Goal: Task Accomplishment & Management: Complete application form

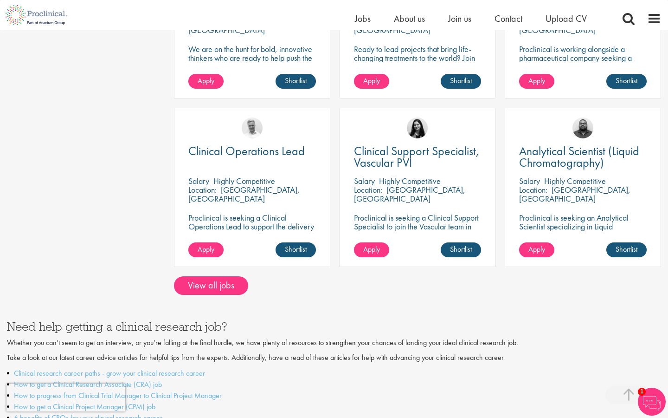
scroll to position [739, 0]
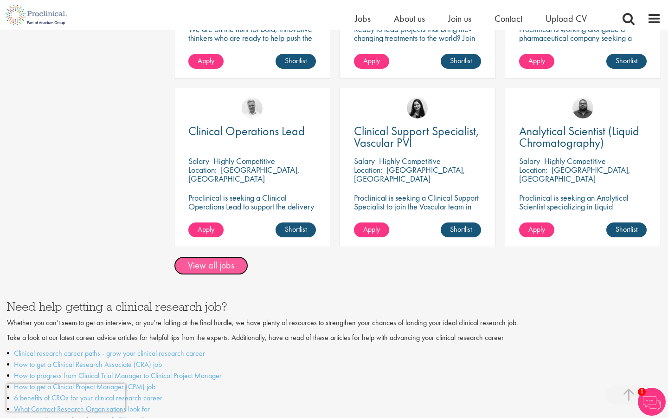
click at [221, 256] on link "View all jobs" at bounding box center [211, 265] width 74 height 19
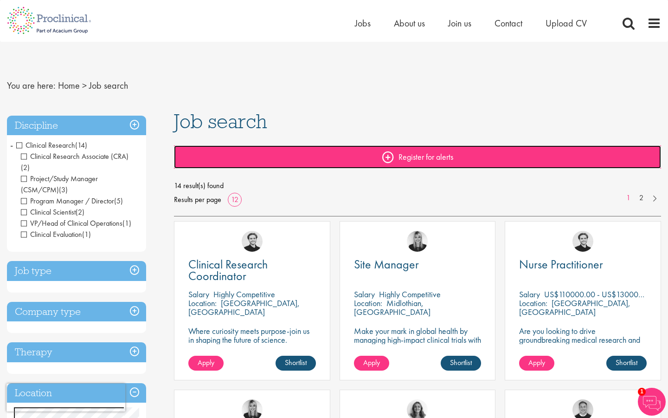
click at [381, 154] on link "Register for alerts" at bounding box center [417, 156] width 487 height 23
click at [387, 157] on link "Register for alerts" at bounding box center [417, 156] width 487 height 23
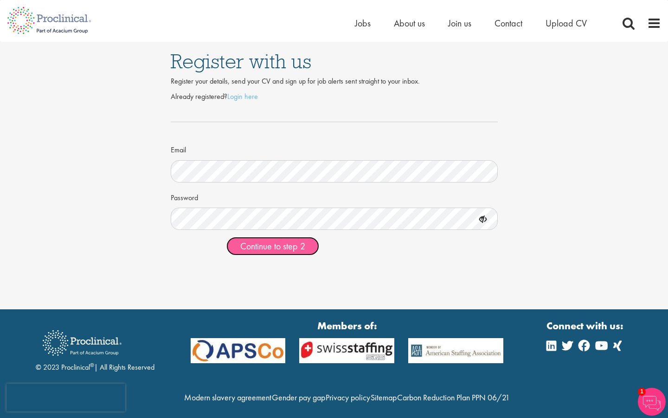
click at [271, 245] on span "Continue to step 2" at bounding box center [272, 246] width 65 height 12
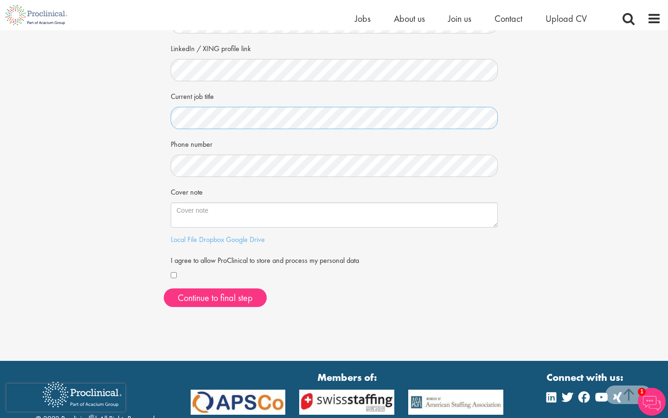
scroll to position [147, 0]
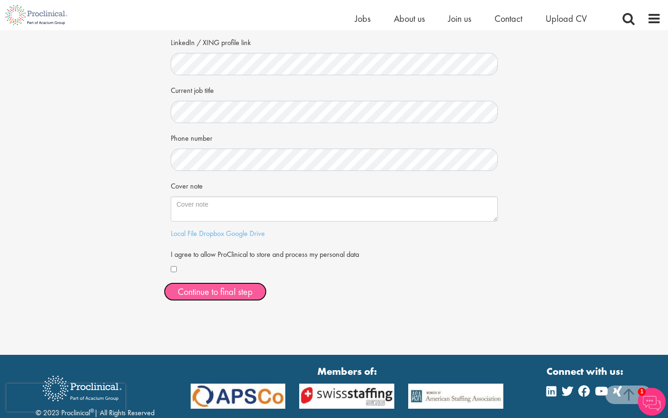
click at [206, 296] on button "Continue to final step" at bounding box center [215, 291] width 103 height 19
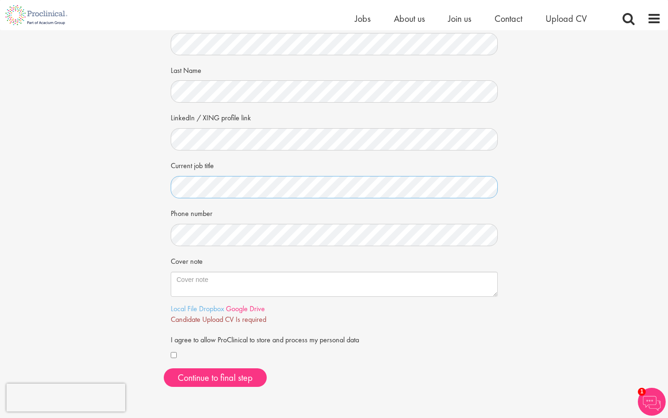
scroll to position [77, 0]
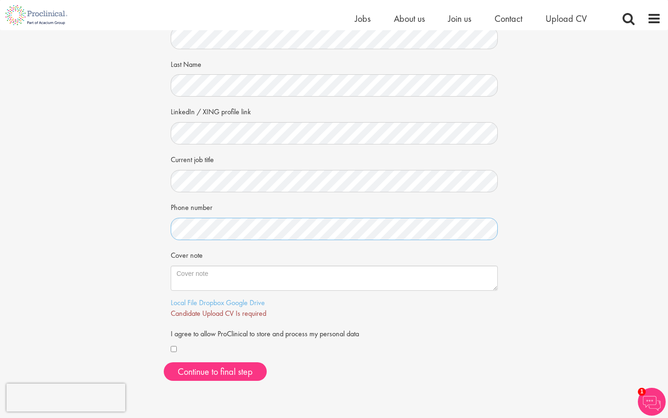
click at [131, 229] on div "Your personal details Please give us a few more details, which will help us fin…" at bounding box center [334, 170] width 682 height 435
click at [217, 275] on textarea "Cover note" at bounding box center [334, 277] width 327 height 25
click at [199, 366] on span "Continue to final step" at bounding box center [215, 371] width 75 height 12
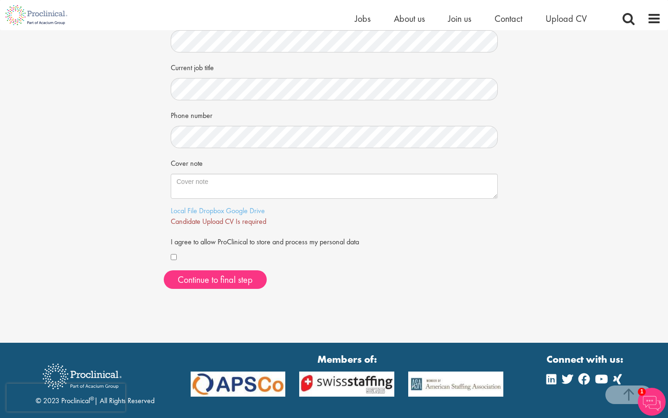
scroll to position [173, 0]
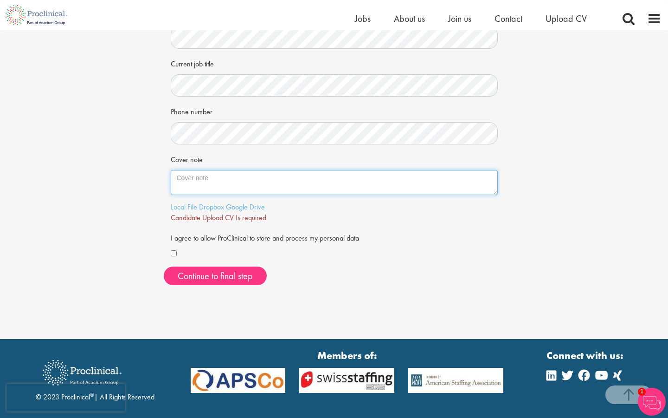
click at [211, 185] on textarea "Cover note" at bounding box center [334, 182] width 327 height 25
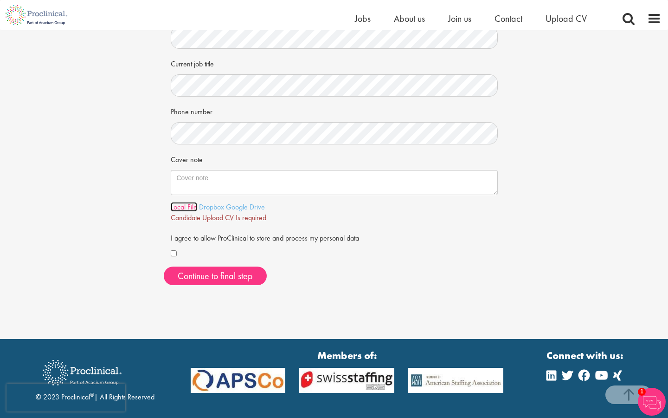
click at [183, 209] on link "Local File" at bounding box center [184, 207] width 26 height 10
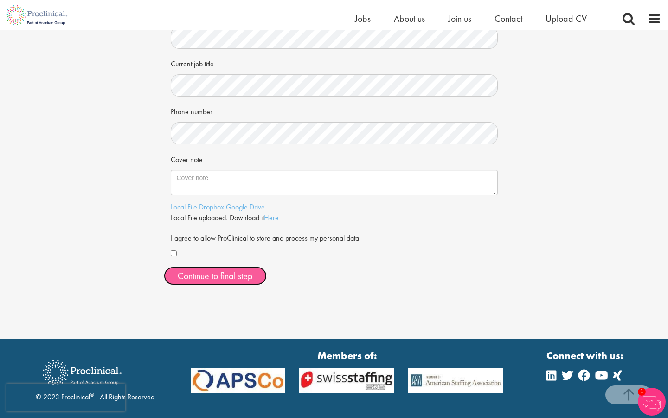
click at [226, 274] on span "Continue to final step" at bounding box center [215, 276] width 75 height 12
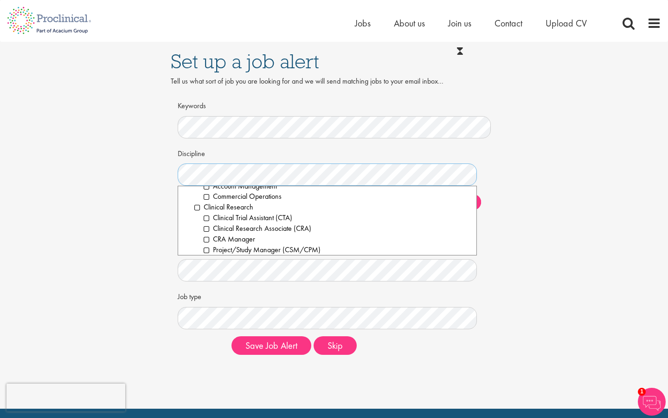
scroll to position [201, 0]
click at [196, 209] on li "Clinical Research" at bounding box center [331, 206] width 275 height 11
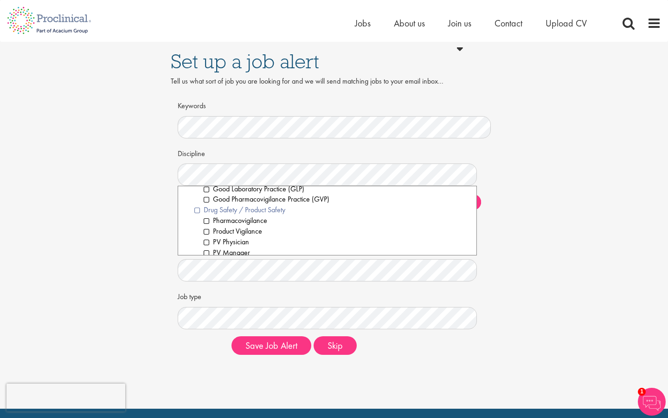
click at [198, 212] on li "Drug Safety / Product Safety" at bounding box center [331, 210] width 275 height 11
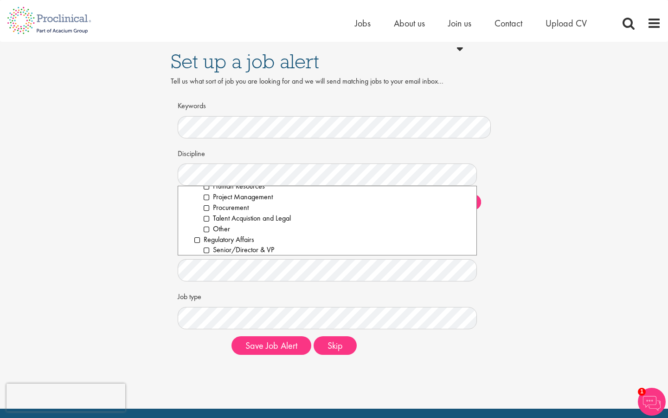
scroll to position [1024, 0]
click at [207, 199] on li "Project Management" at bounding box center [337, 199] width 266 height 11
click at [199, 215] on li "Regulatory Affairs" at bounding box center [331, 212] width 275 height 11
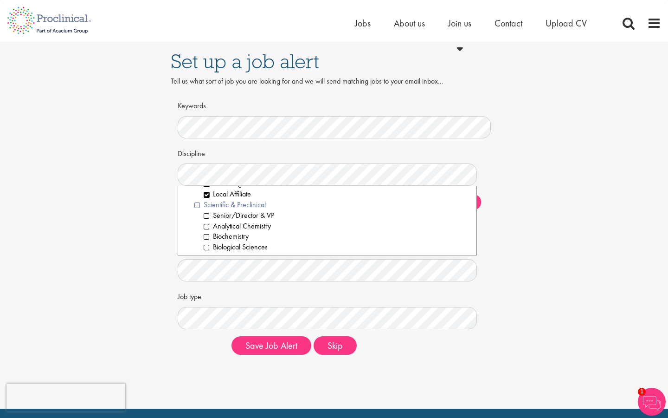
click at [196, 206] on li "Scientific & Preclinical" at bounding box center [331, 204] width 275 height 11
click at [275, 282] on div "Discipline Clear All Computer Science Data Science Recruitment Consultant Biome…" at bounding box center [334, 237] width 299 height 184
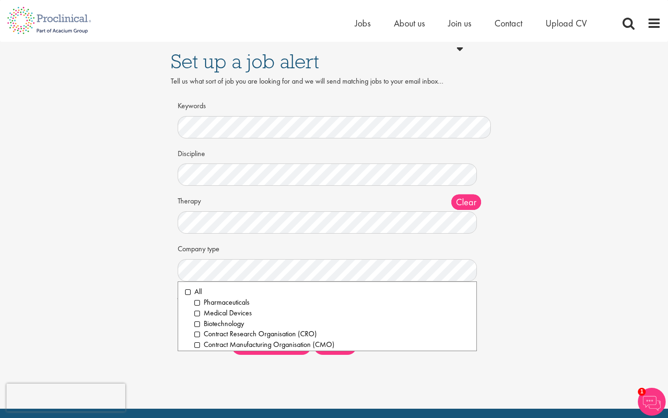
click at [184, 292] on ol "All Pharmaceuticals Medical Devices Biotechnology Contract Research Organisatio…" at bounding box center [327, 316] width 299 height 70
click at [186, 292] on li "All" at bounding box center [327, 291] width 284 height 11
click at [553, 255] on div "Set up a job alert Tell us what sort of job you are looking for and we will sen…" at bounding box center [334, 202] width 682 height 320
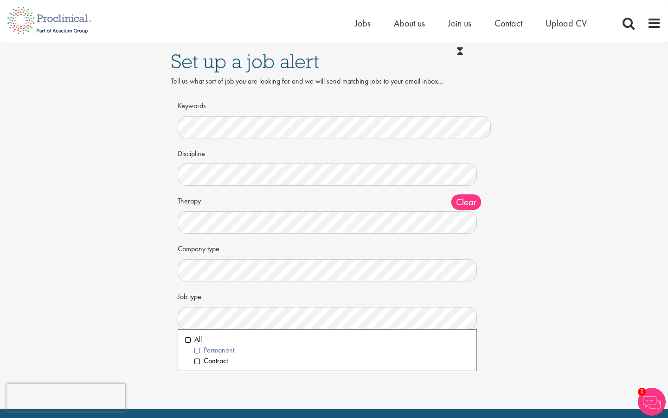
click at [198, 350] on li "Permanent" at bounding box center [331, 350] width 275 height 11
click at [524, 284] on div "Set up a job alert Tell us what sort of job you are looking for and we will sen…" at bounding box center [334, 202] width 682 height 320
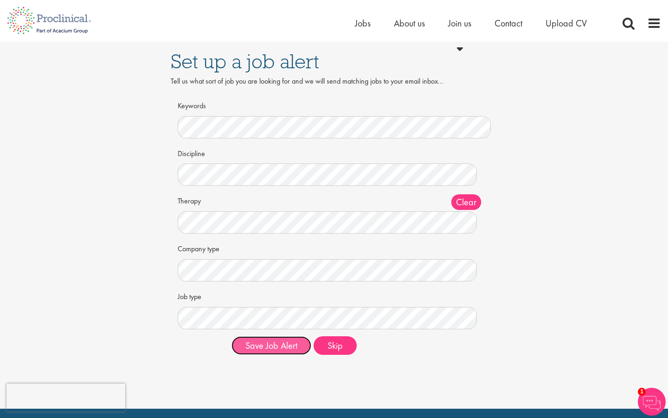
click at [280, 344] on button "Save Job Alert" at bounding box center [272, 345] width 80 height 19
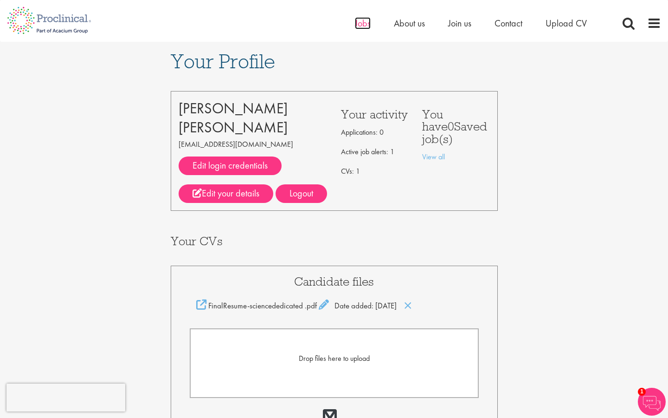
click at [369, 18] on span "Jobs" at bounding box center [363, 23] width 16 height 12
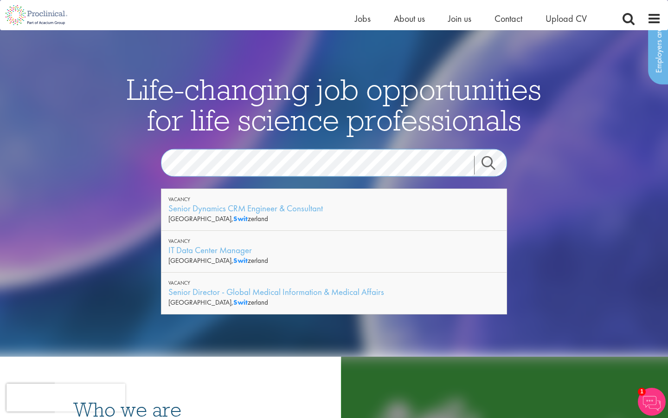
scroll to position [48, 0]
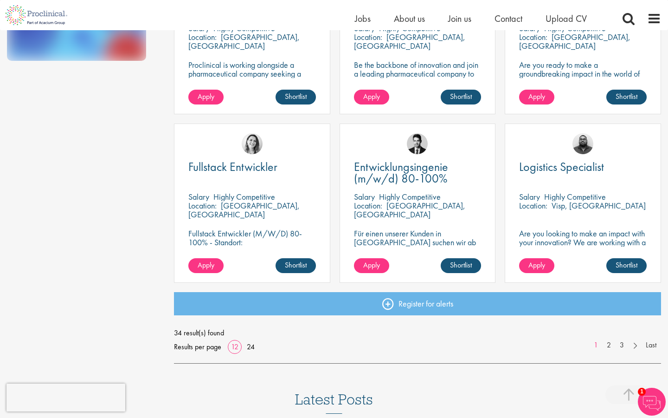
scroll to position [622, 0]
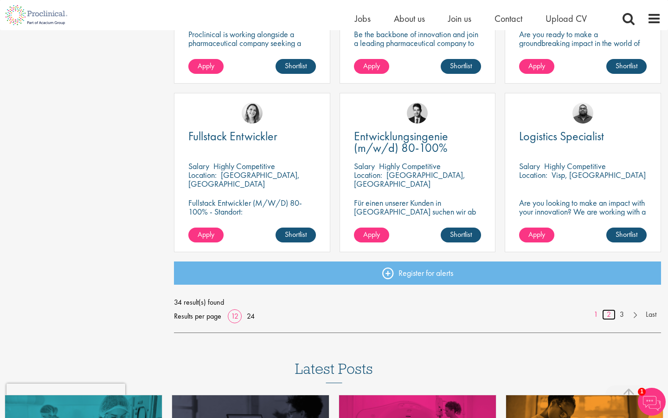
click at [607, 314] on link "2" at bounding box center [608, 314] width 13 height 11
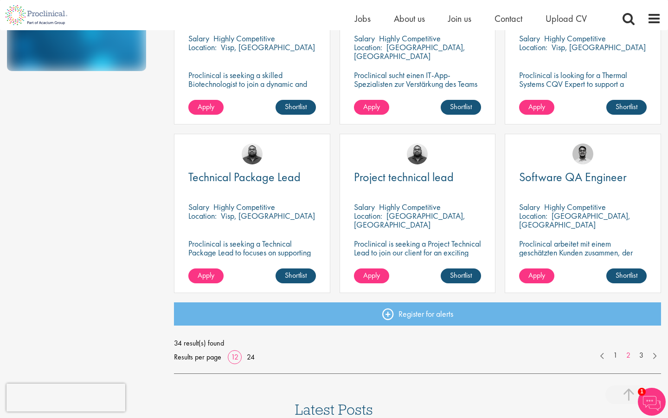
scroll to position [584, 0]
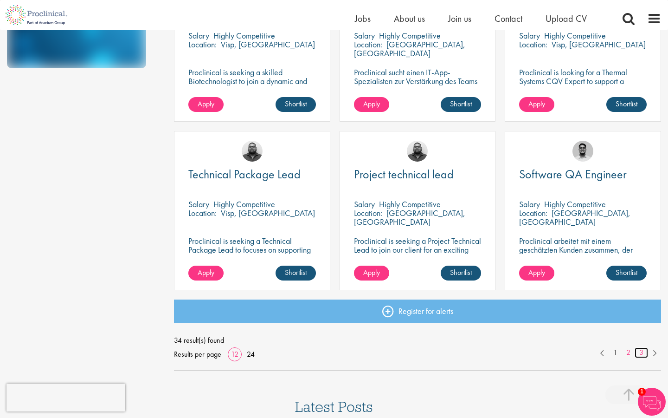
click at [637, 354] on link "3" at bounding box center [641, 352] width 13 height 11
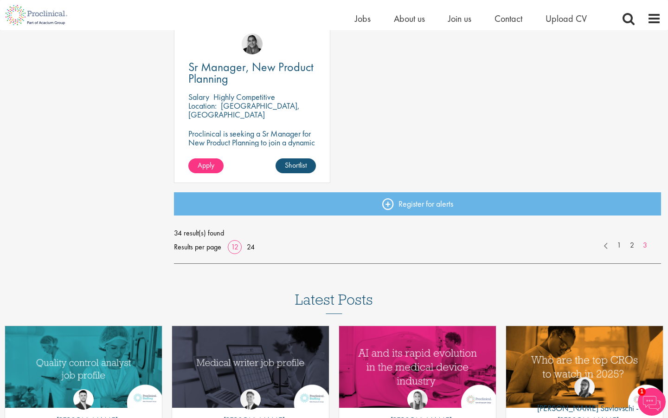
scroll to position [701, 0]
